Goal: Check status: Check status

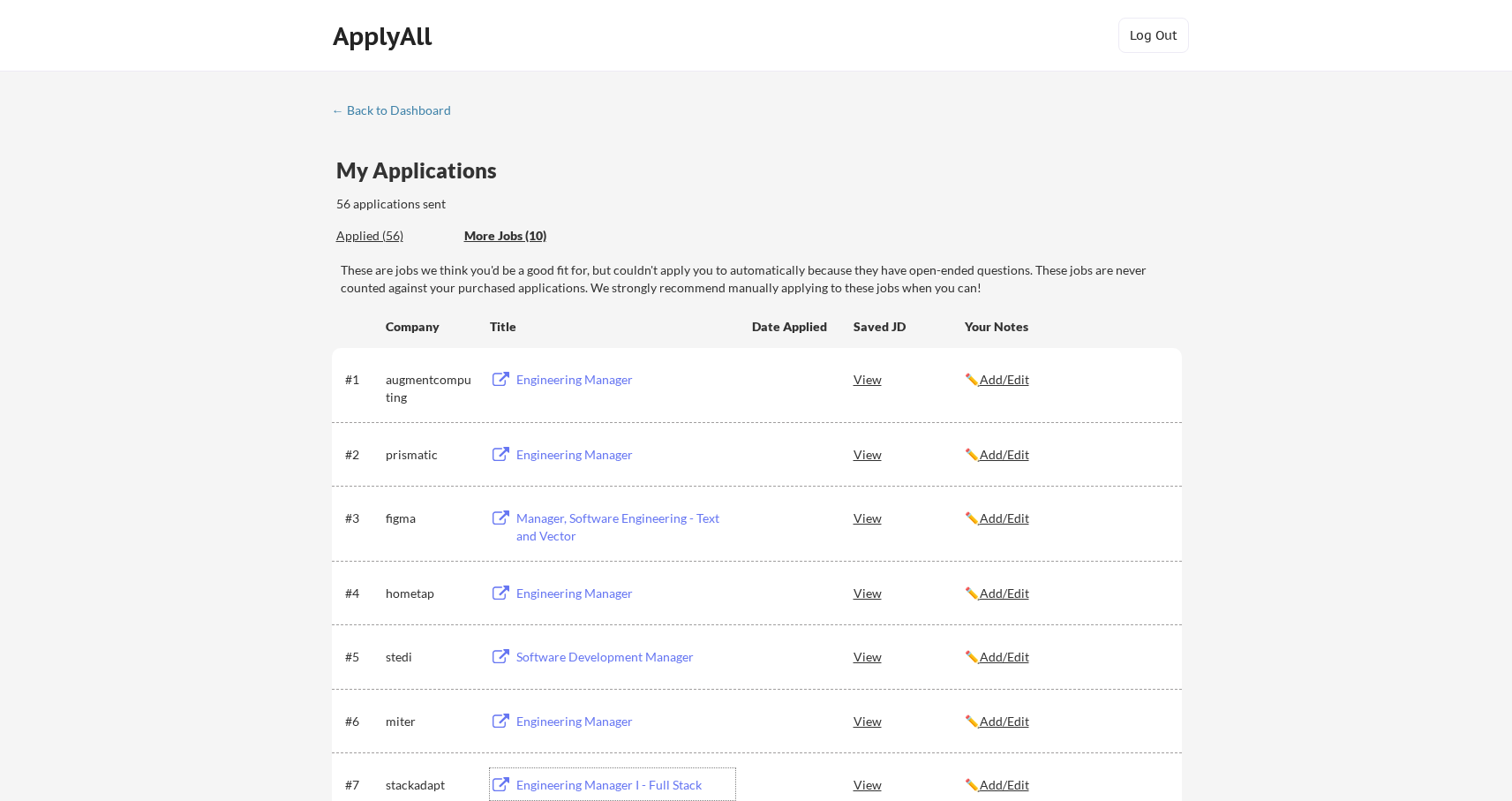
click at [356, 233] on div "Applied (56)" at bounding box center [394, 235] width 115 height 18
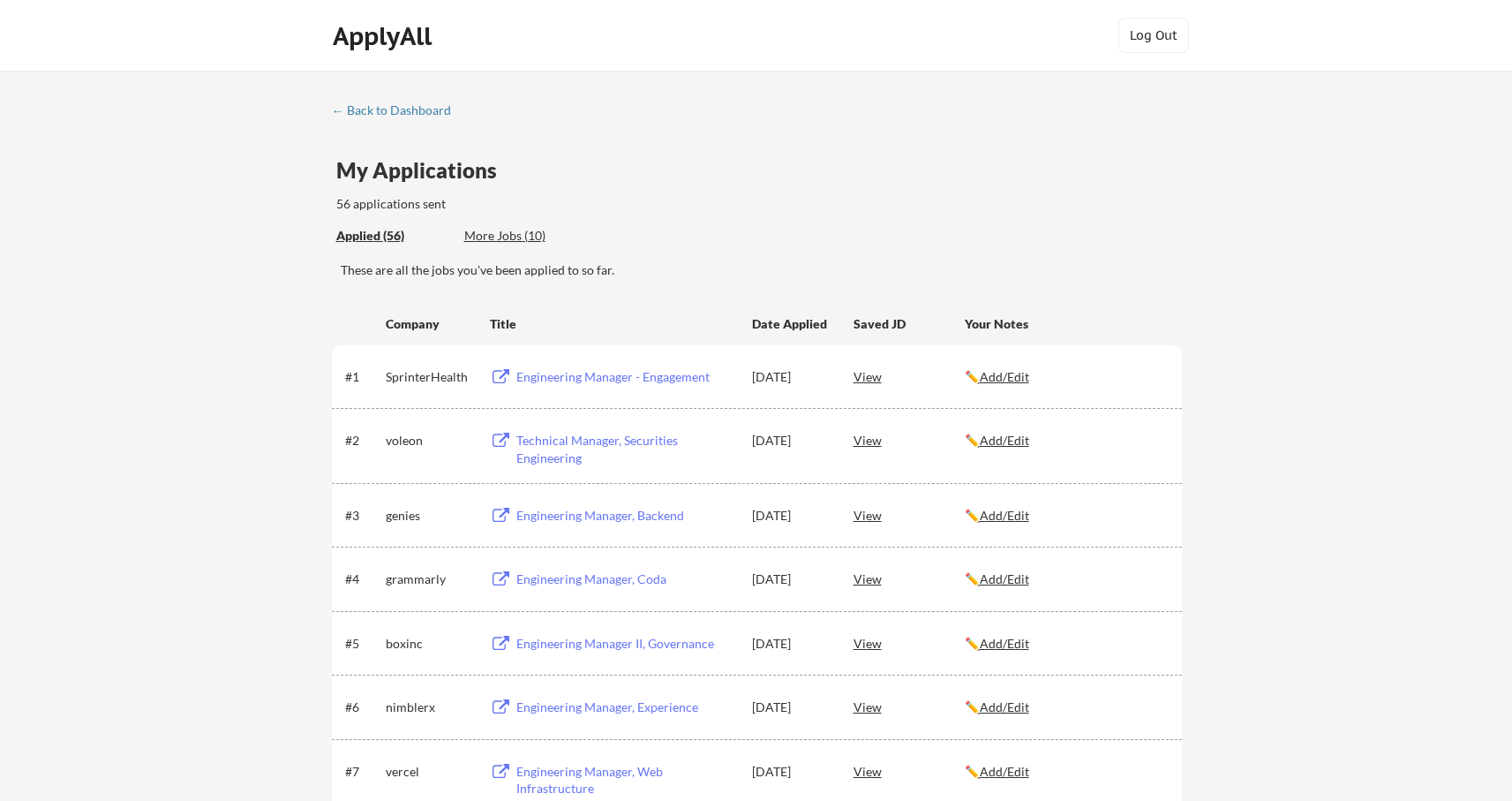
scroll to position [41, 0]
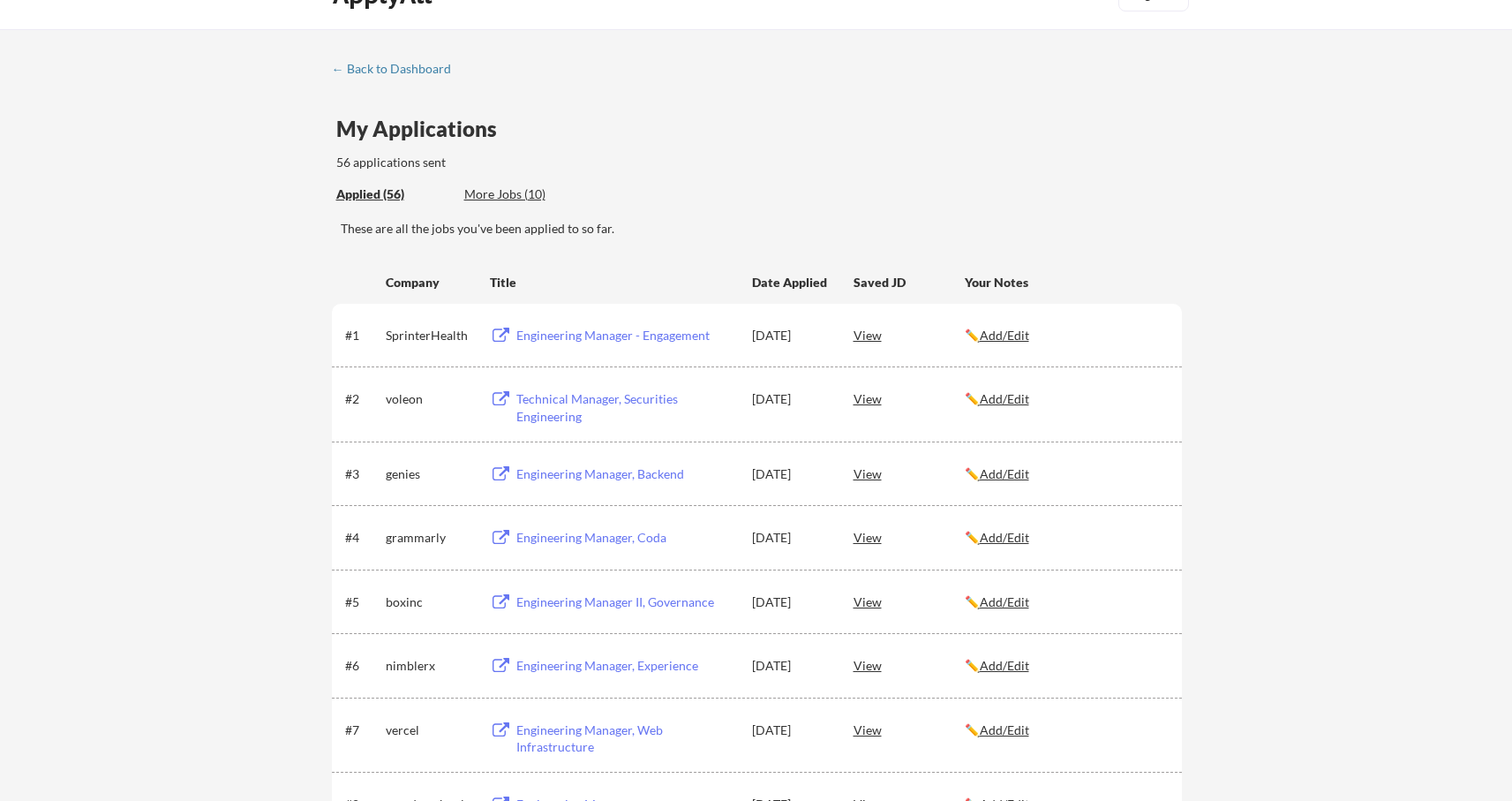
click at [576, 668] on div "Engineering Manager, Experience" at bounding box center [626, 666] width 219 height 18
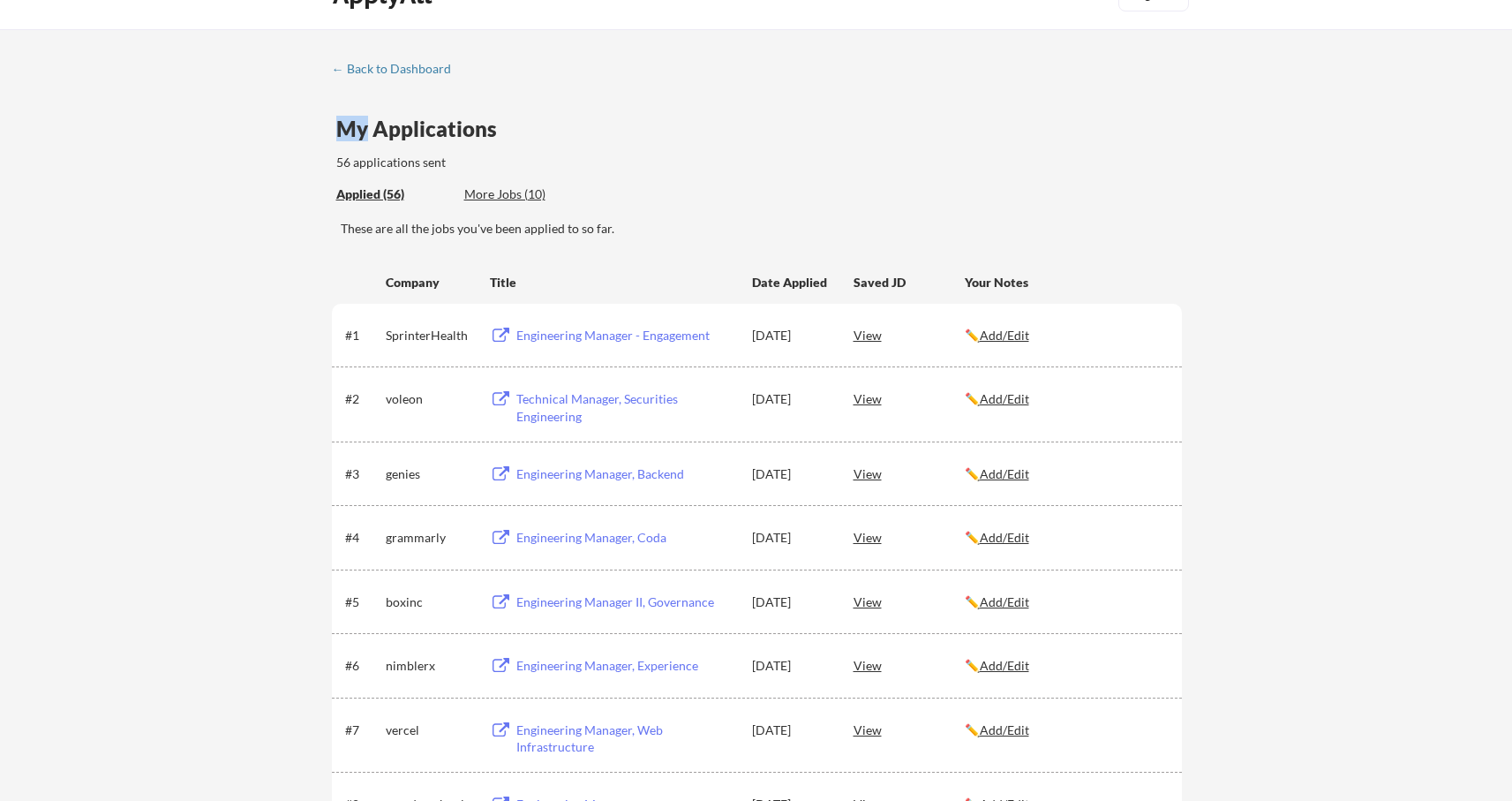
click at [397, 591] on div "boxinc" at bounding box center [430, 602] width 88 height 32
click at [395, 600] on div "boxinc" at bounding box center [430, 602] width 88 height 18
click at [416, 668] on div "nimblerx" at bounding box center [430, 666] width 88 height 18
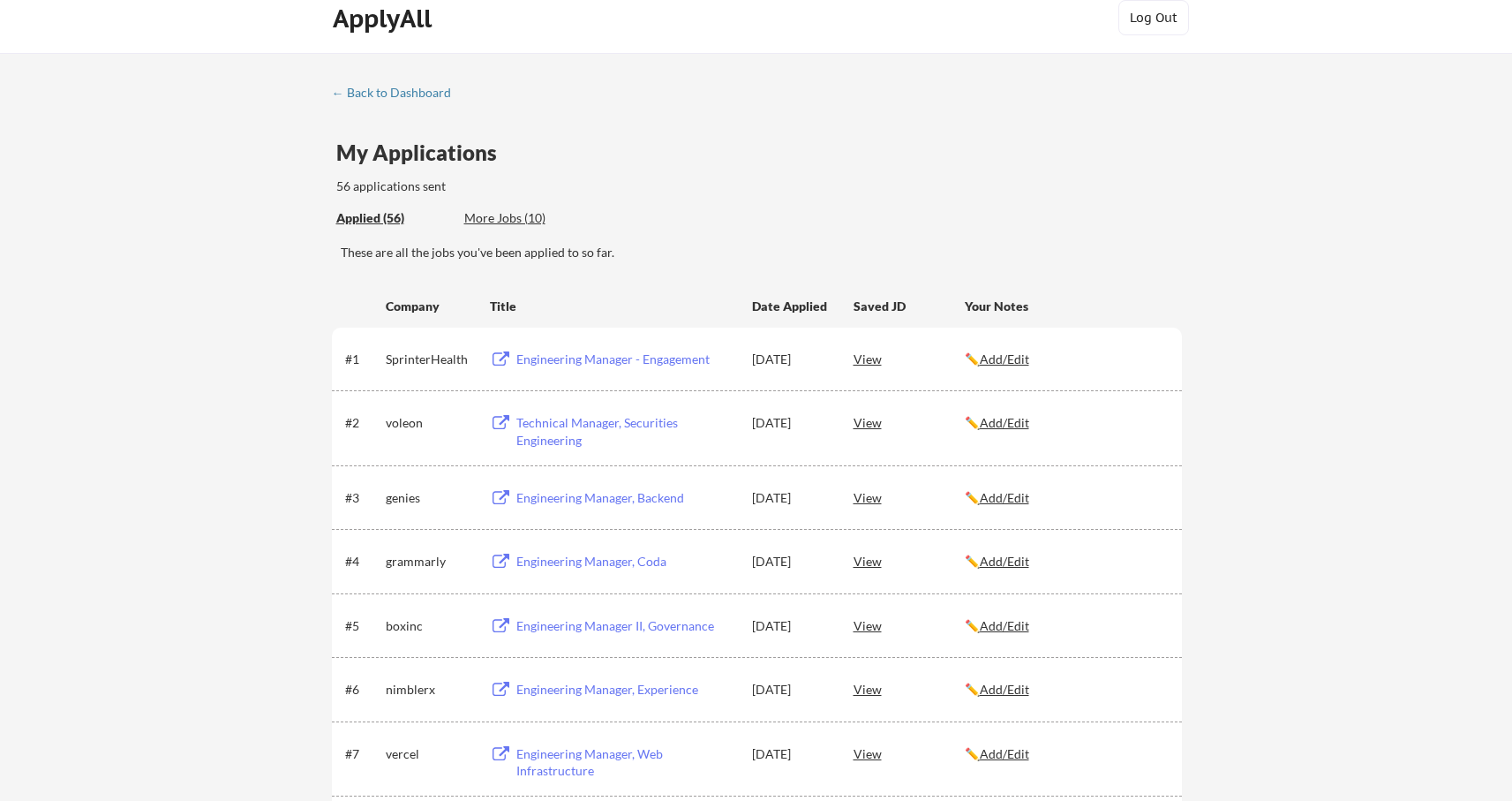
scroll to position [0, 0]
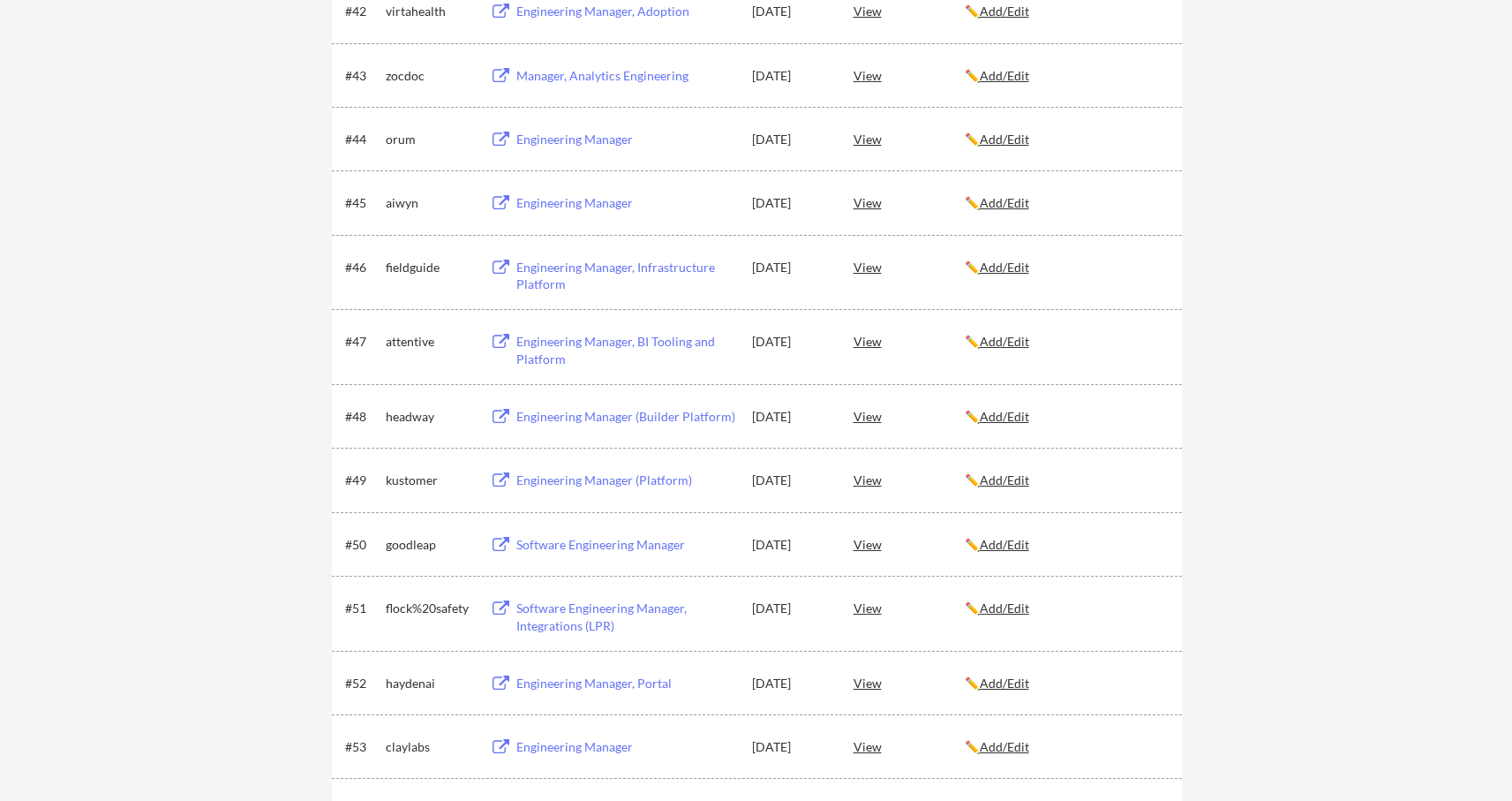
scroll to position [2973, 0]
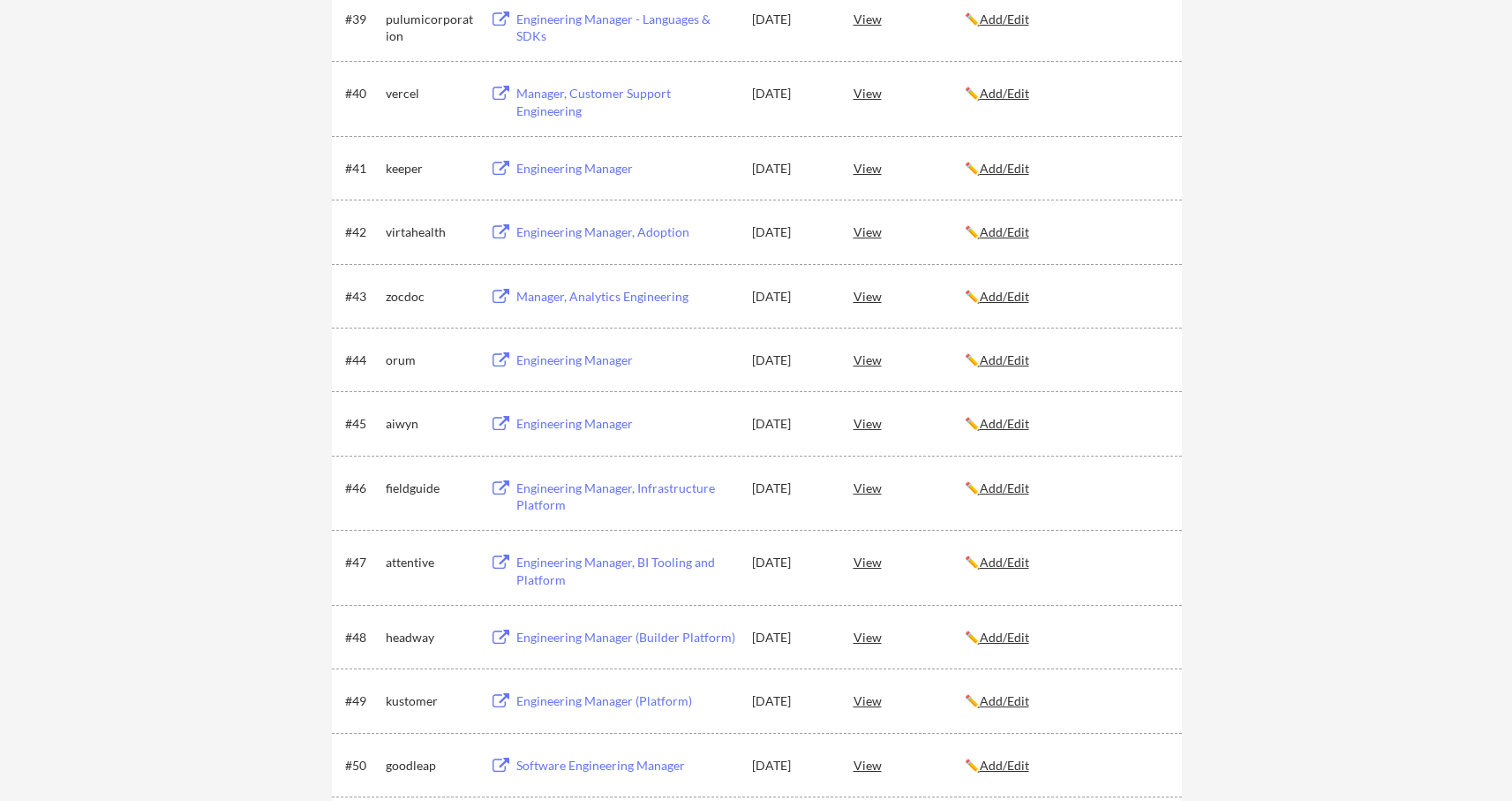
click at [648, 561] on div "Engineering Manager, BI Tooling and Platform" at bounding box center [626, 571] width 219 height 35
